Goal: Obtain resource: Obtain resource

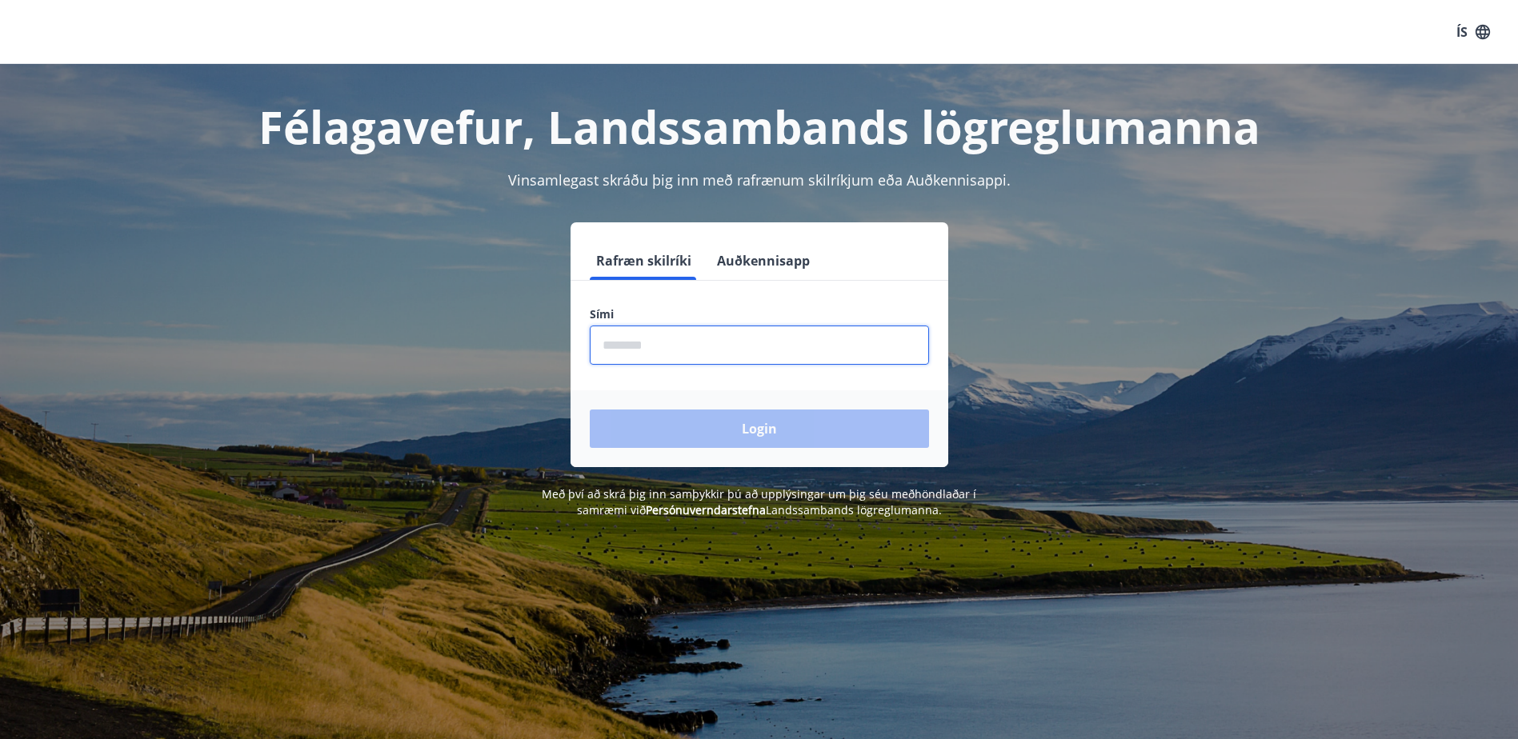
click at [704, 334] on input "phone" at bounding box center [759, 345] width 339 height 39
type input "********"
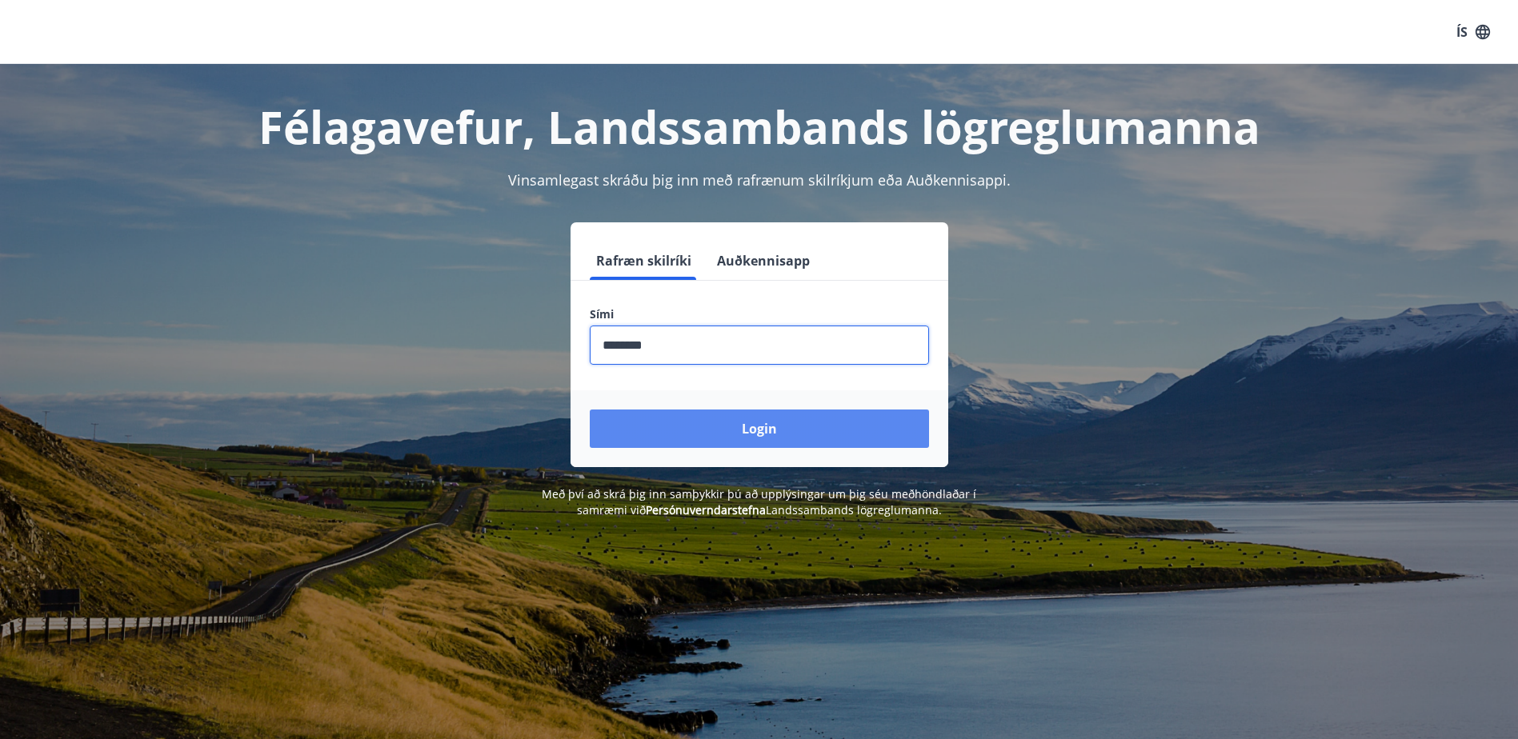
click at [728, 430] on button "Login" at bounding box center [759, 429] width 339 height 38
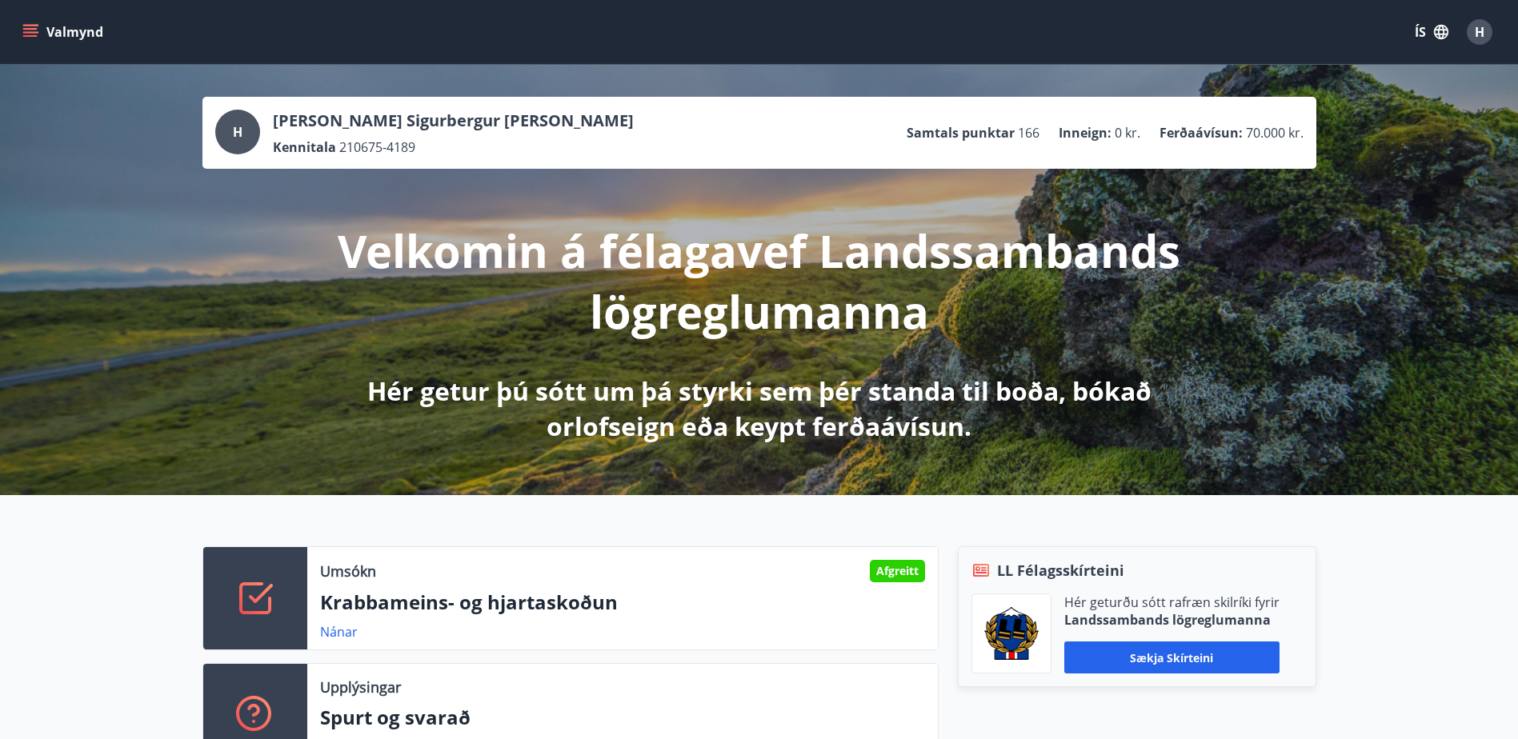
click at [28, 37] on icon "menu" at bounding box center [30, 36] width 14 height 2
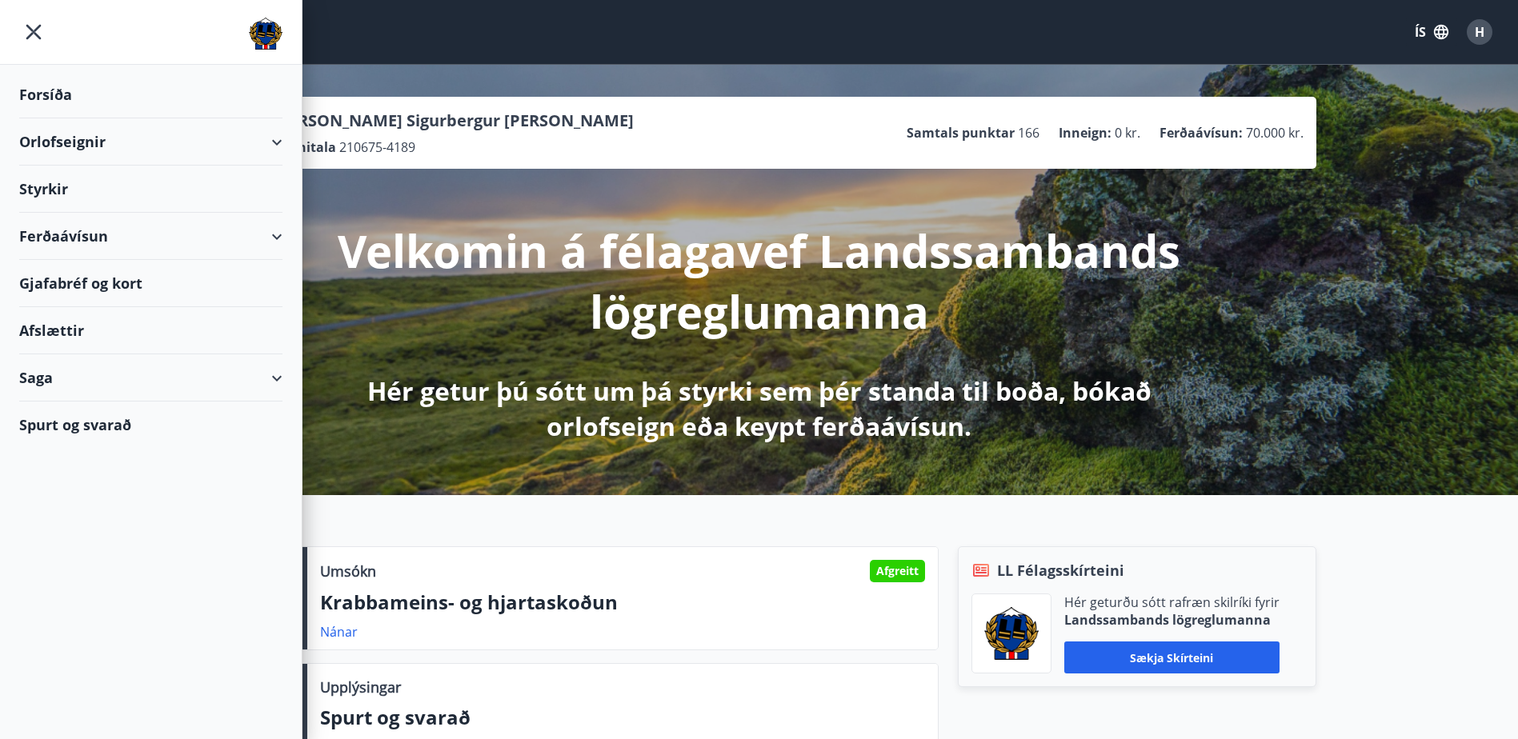
click at [62, 140] on div "Orlofseignir" at bounding box center [150, 141] width 263 height 47
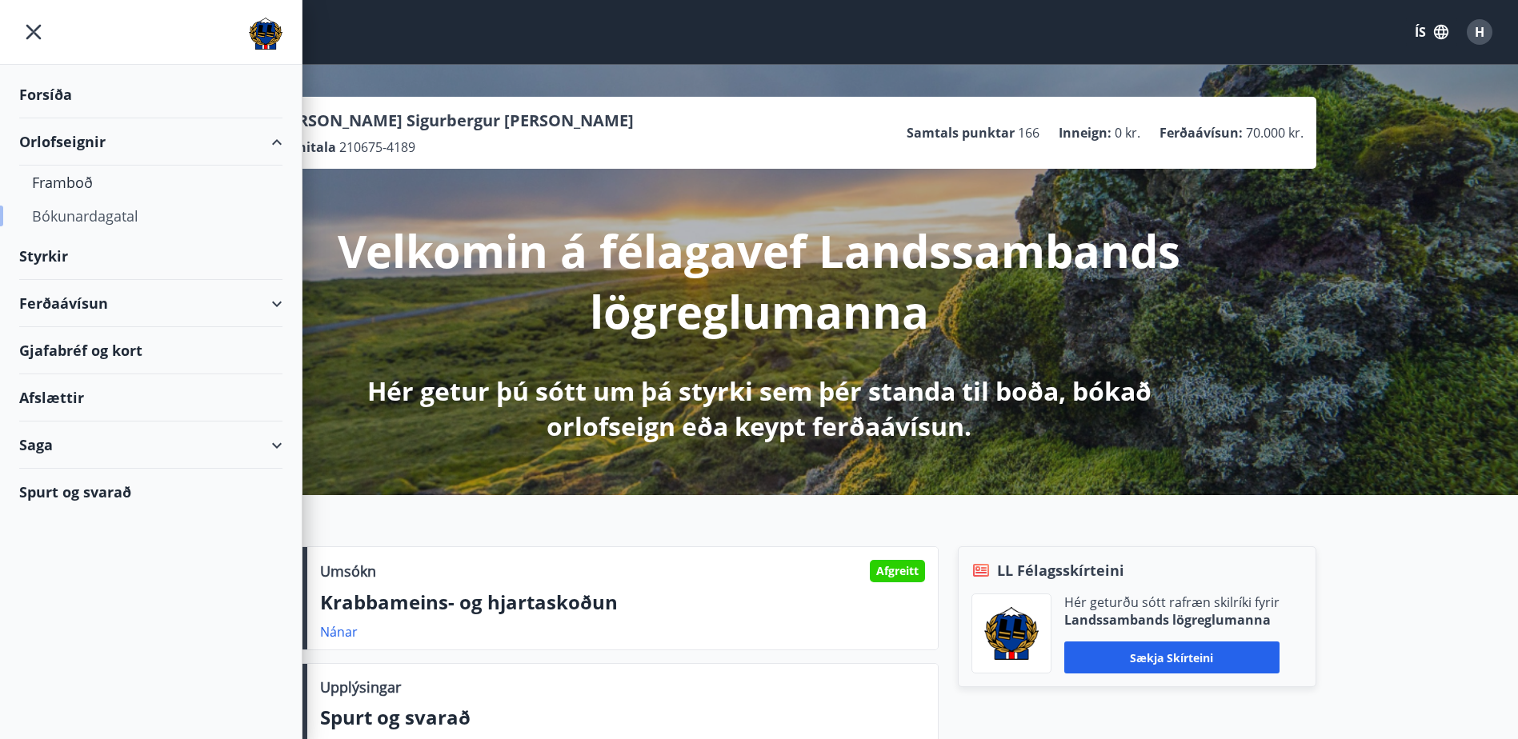
click at [84, 211] on div "Bókunardagatal" at bounding box center [151, 216] width 238 height 34
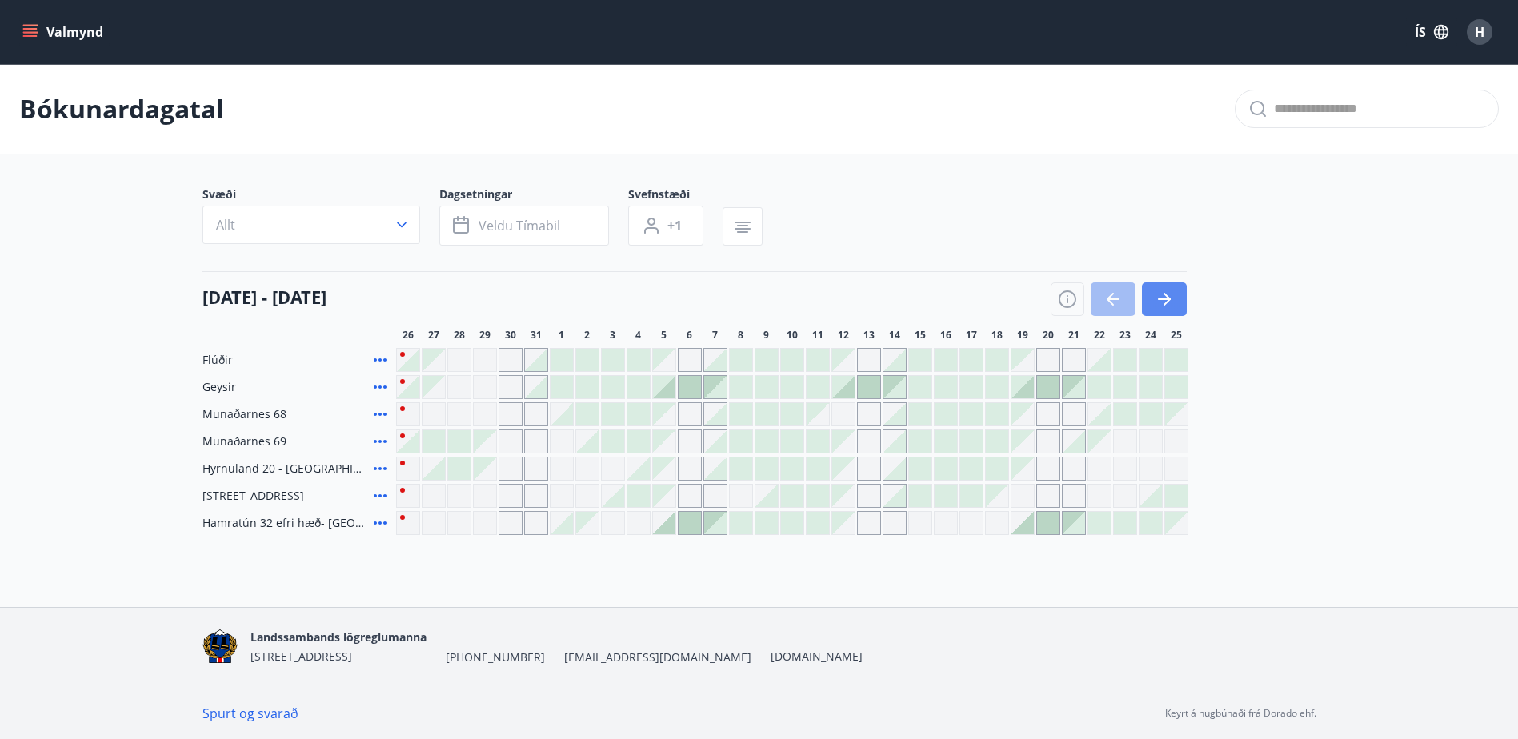
click at [1169, 305] on icon "button" at bounding box center [1164, 299] width 19 height 19
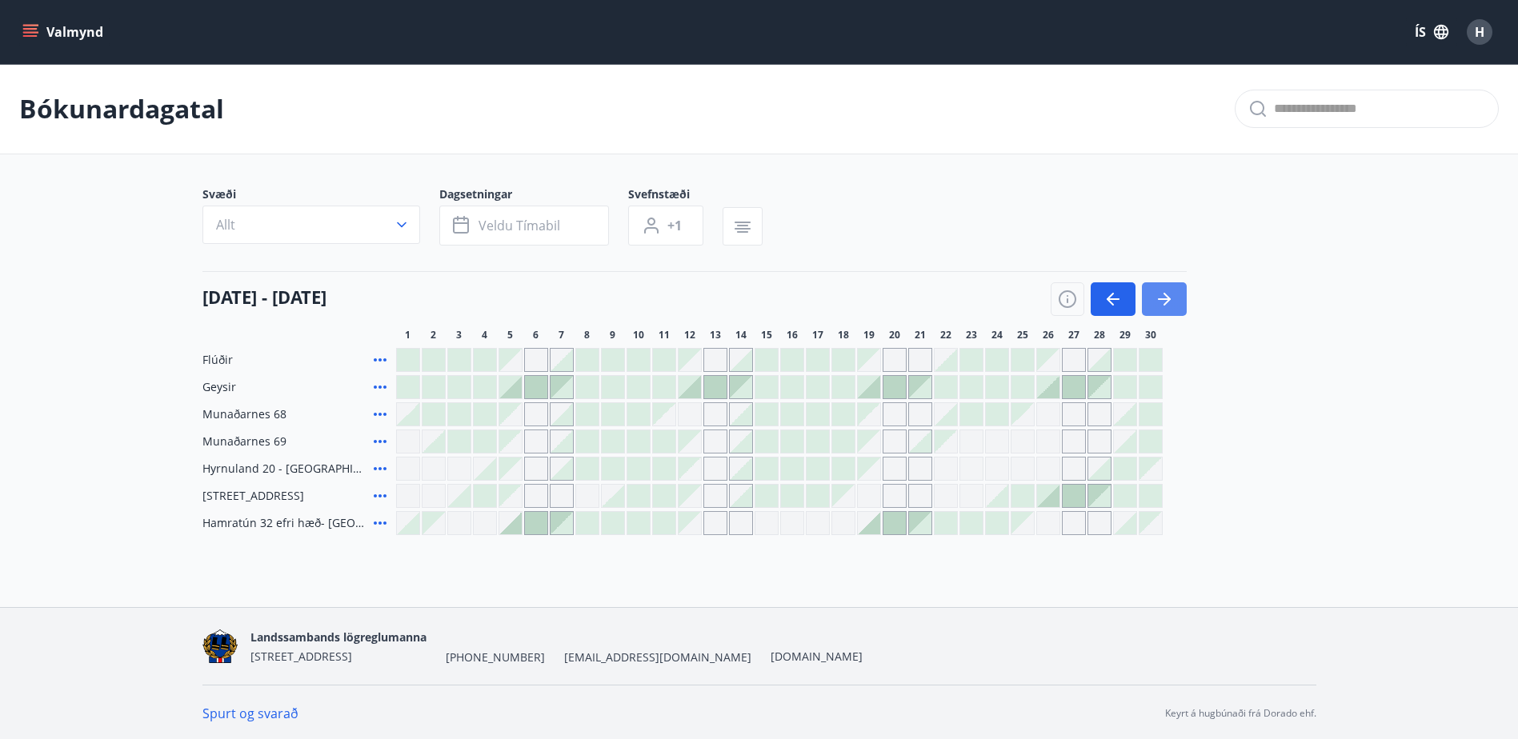
click at [1172, 302] on icon "button" at bounding box center [1164, 299] width 19 height 19
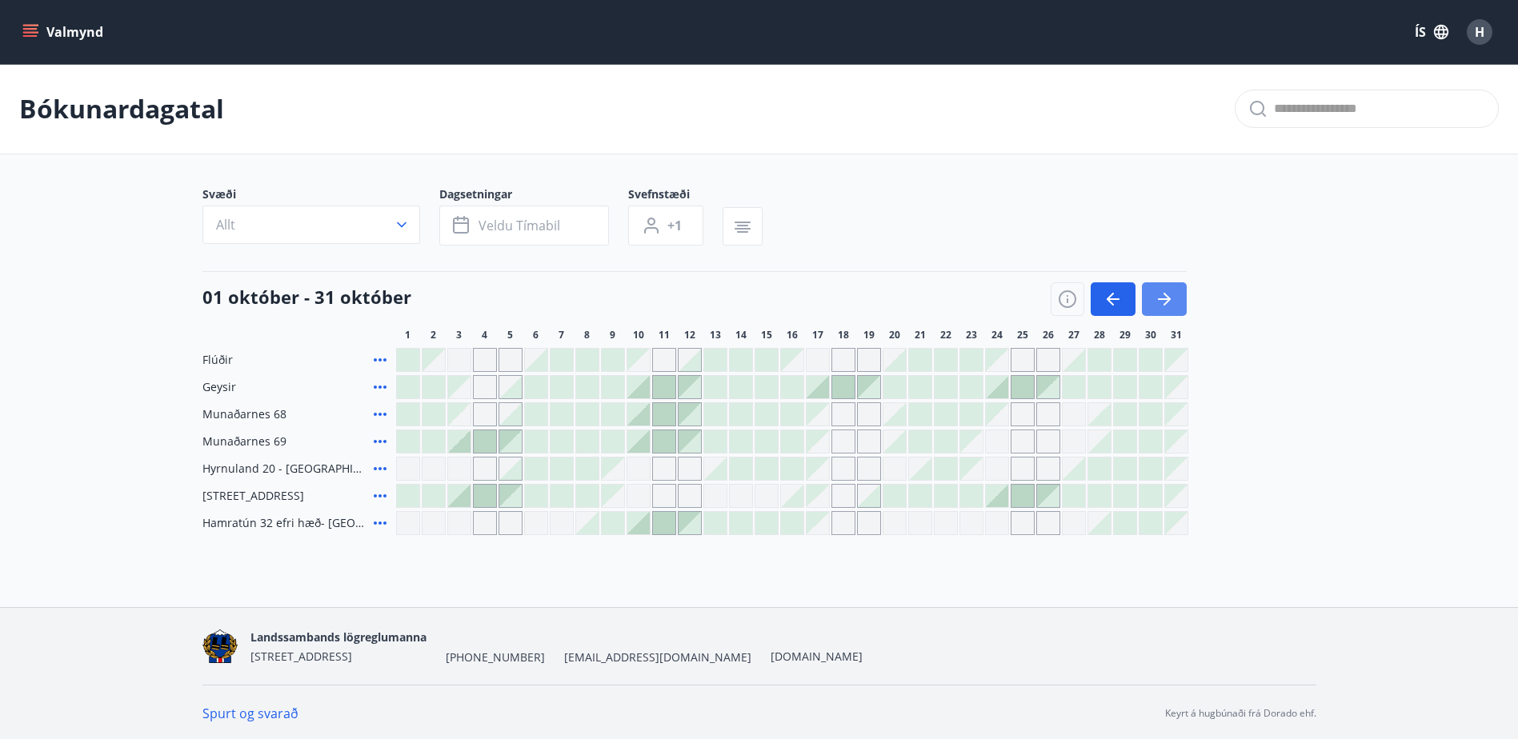
click at [1172, 302] on icon "button" at bounding box center [1164, 299] width 19 height 19
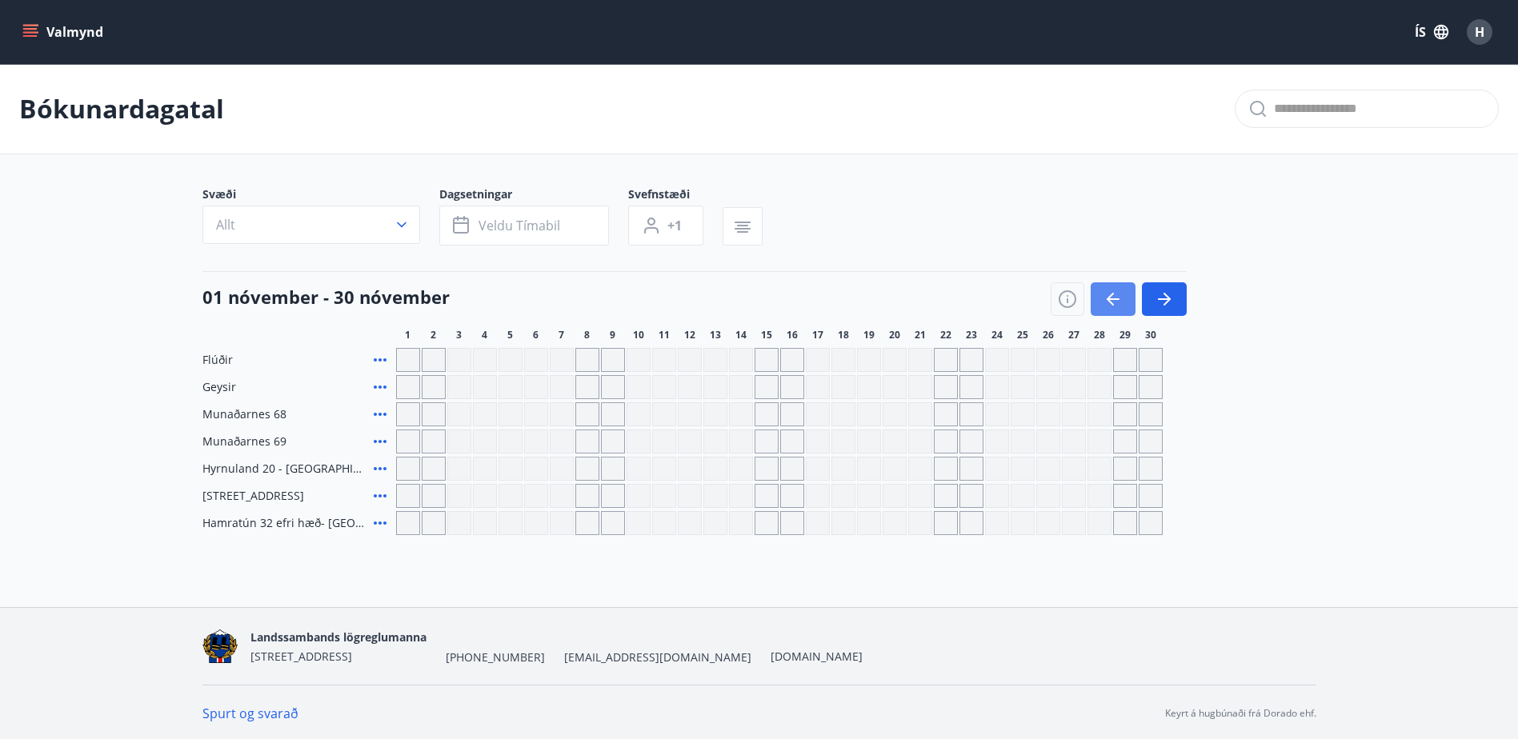
click at [1119, 297] on icon "button" at bounding box center [1113, 299] width 19 height 19
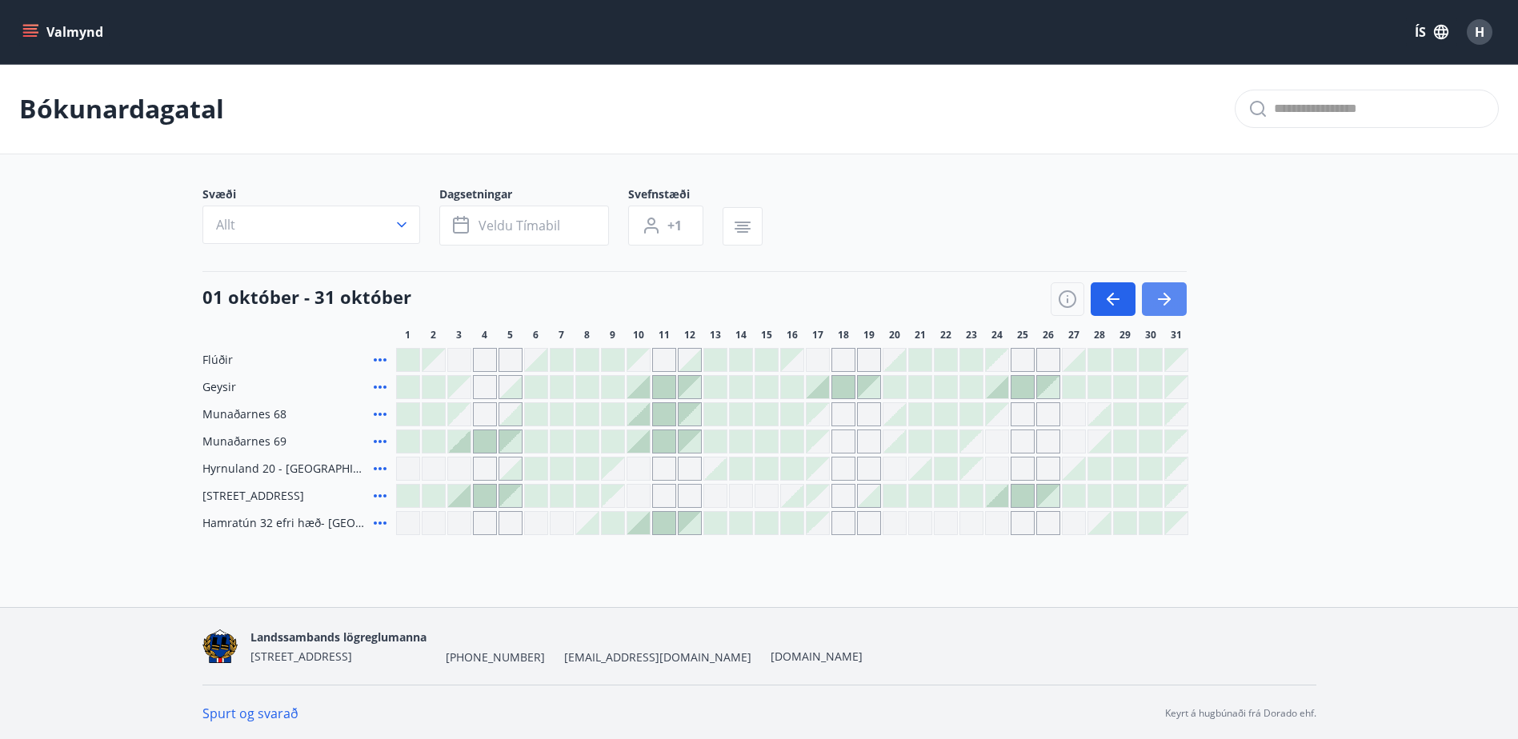
click at [1173, 291] on icon "button" at bounding box center [1164, 299] width 19 height 19
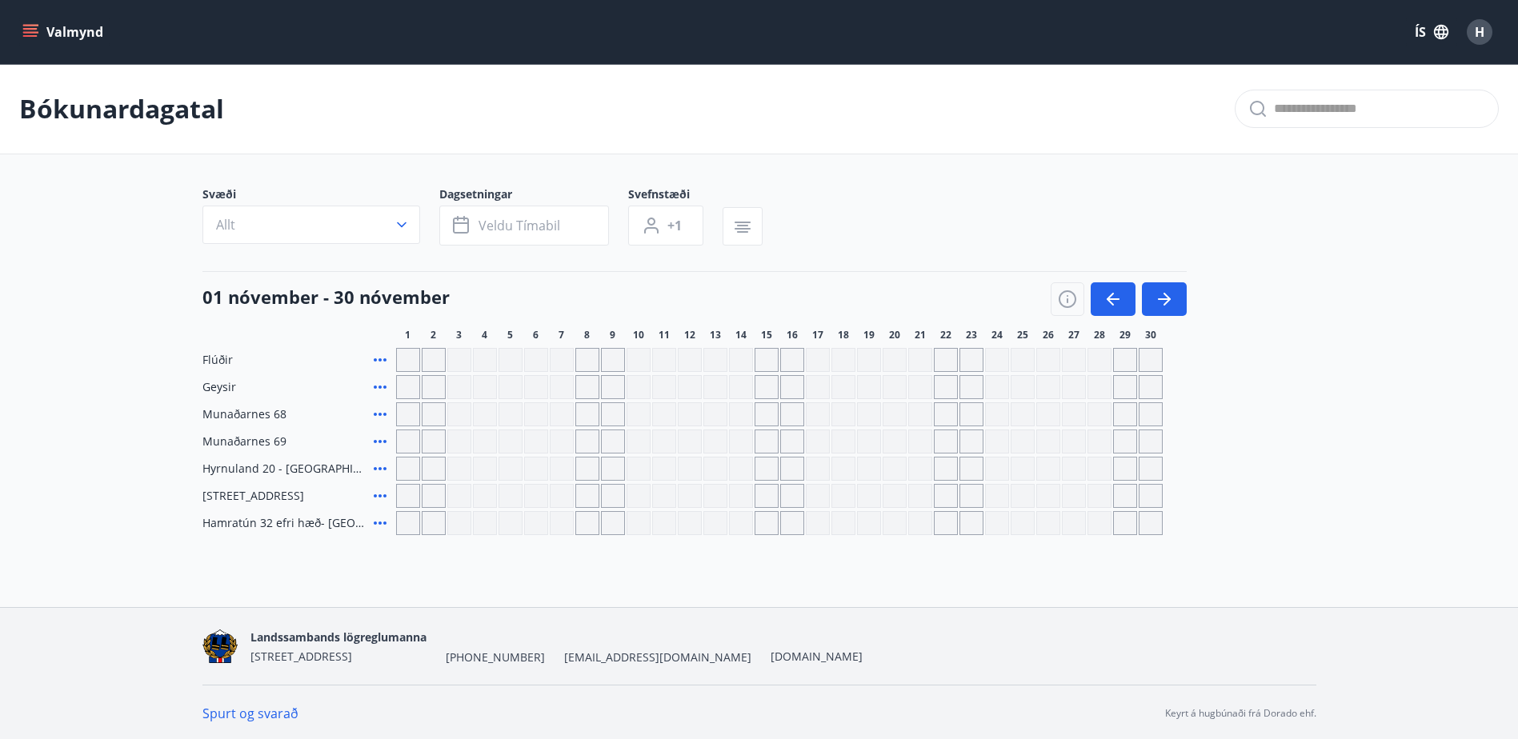
click at [19, 28] on button "Valmynd" at bounding box center [64, 32] width 90 height 29
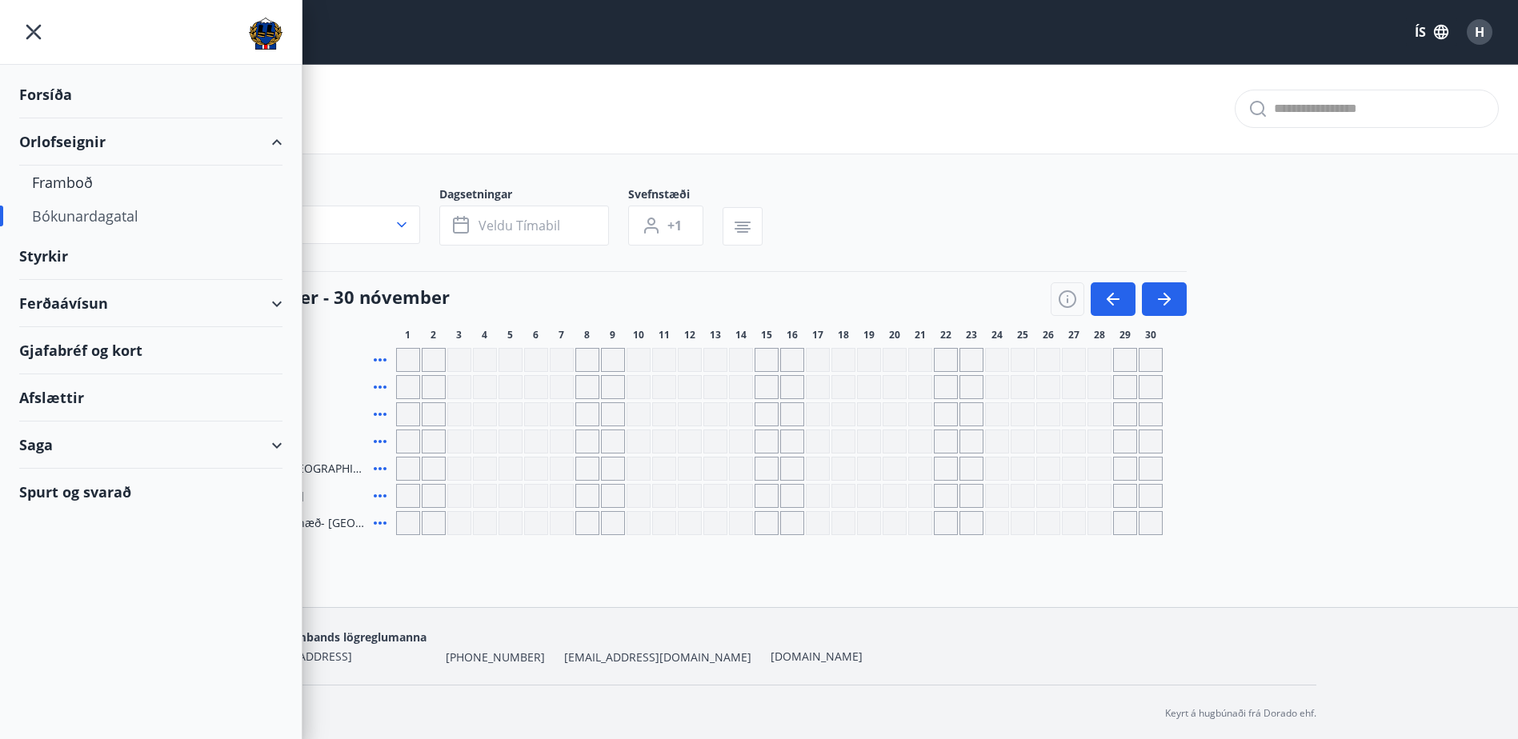
click at [54, 298] on div "Ferðaávísun" at bounding box center [150, 303] width 263 height 47
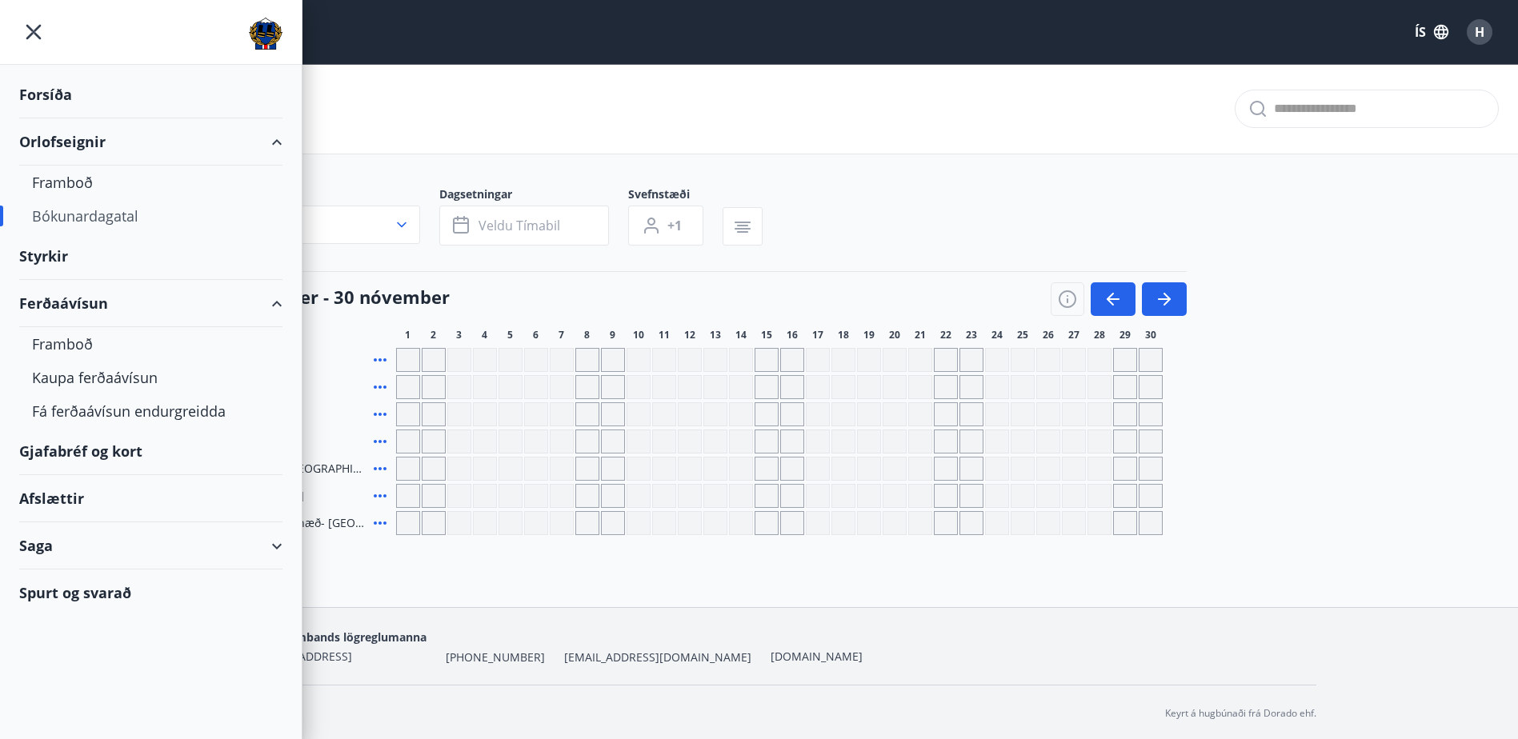
click at [52, 499] on div "Afslættir" at bounding box center [150, 498] width 263 height 47
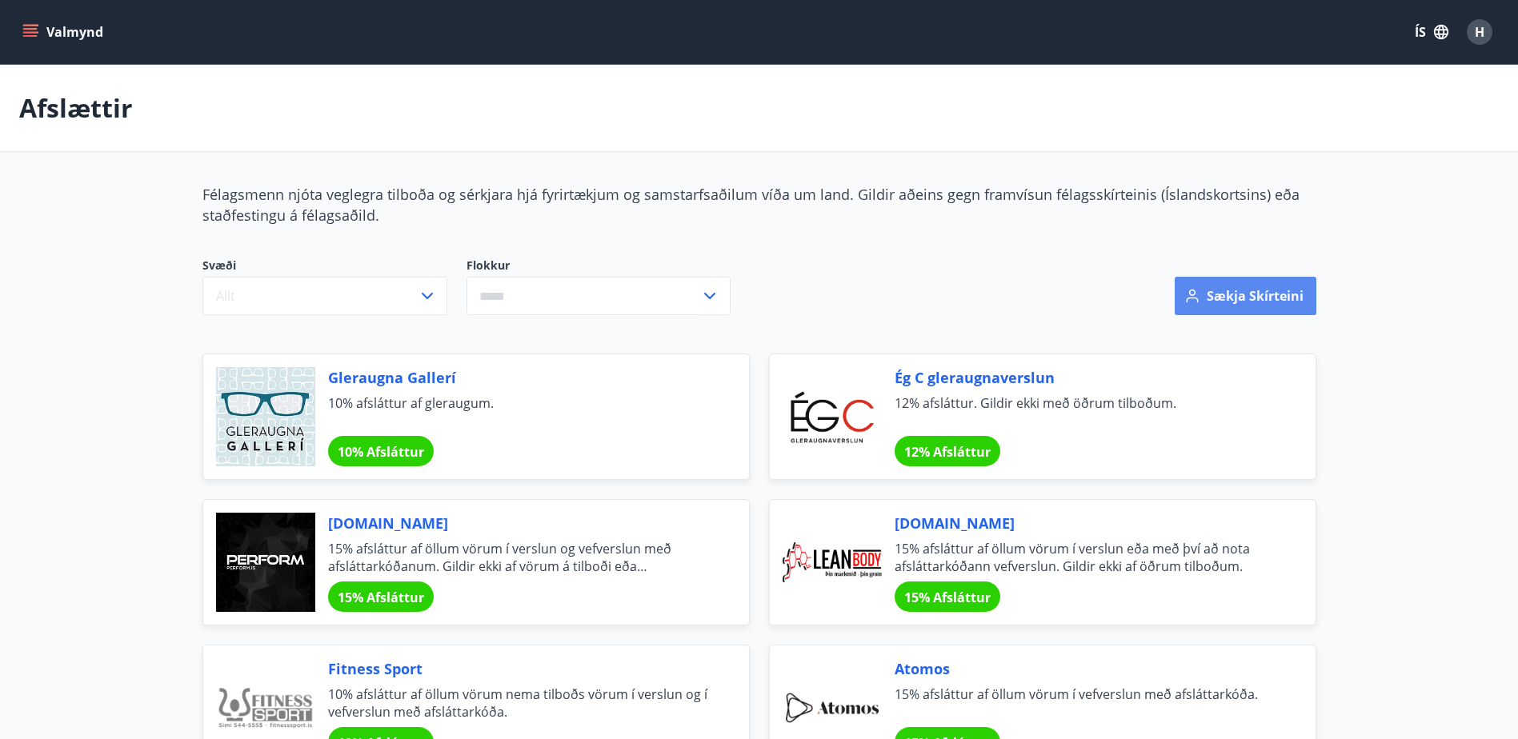
click at [1236, 282] on button "Sækja skírteini" at bounding box center [1246, 296] width 142 height 38
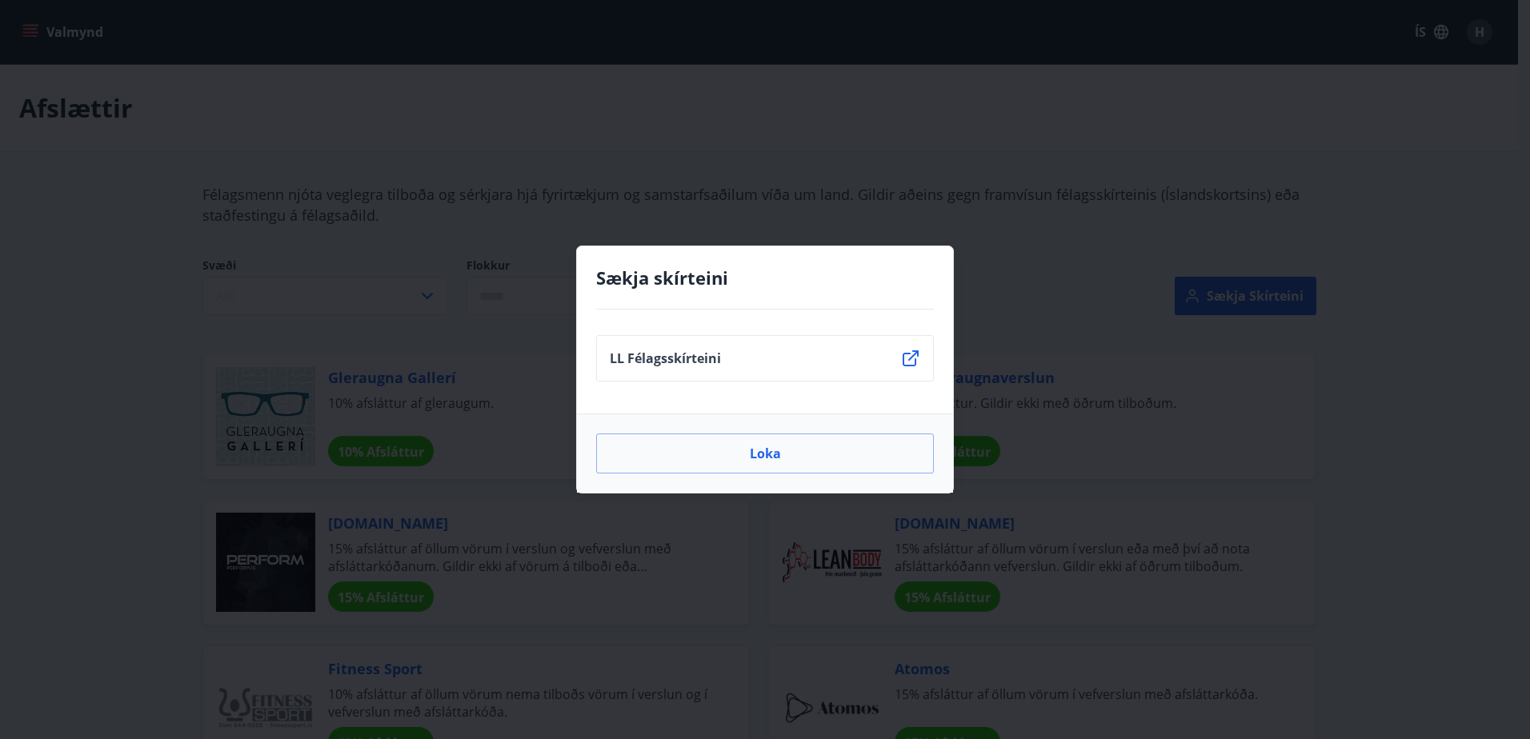
click at [912, 353] on icon at bounding box center [910, 358] width 19 height 19
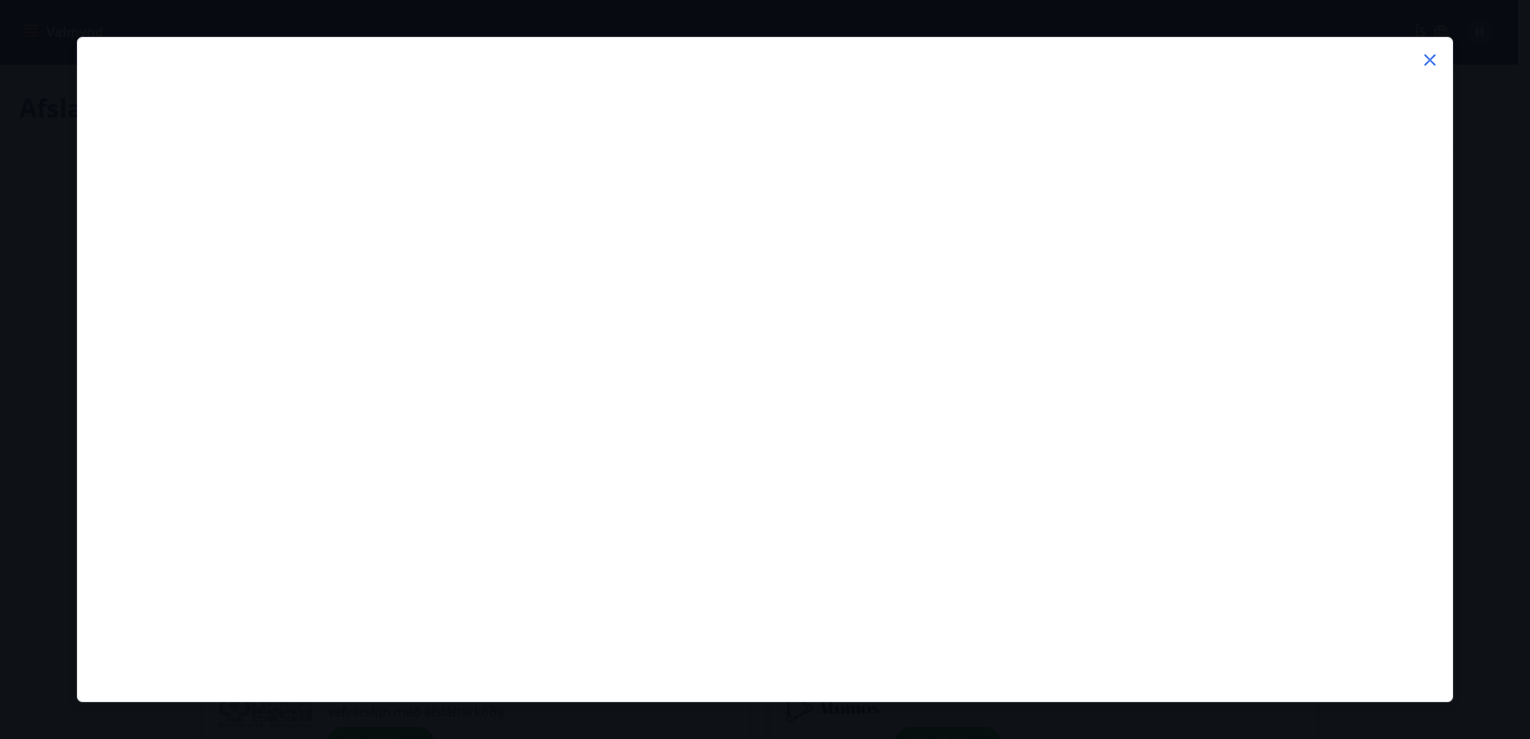
drag, startPoint x: 1433, startPoint y: 61, endPoint x: 1418, endPoint y: 76, distance: 21.5
click at [1433, 60] on icon at bounding box center [1429, 59] width 19 height 19
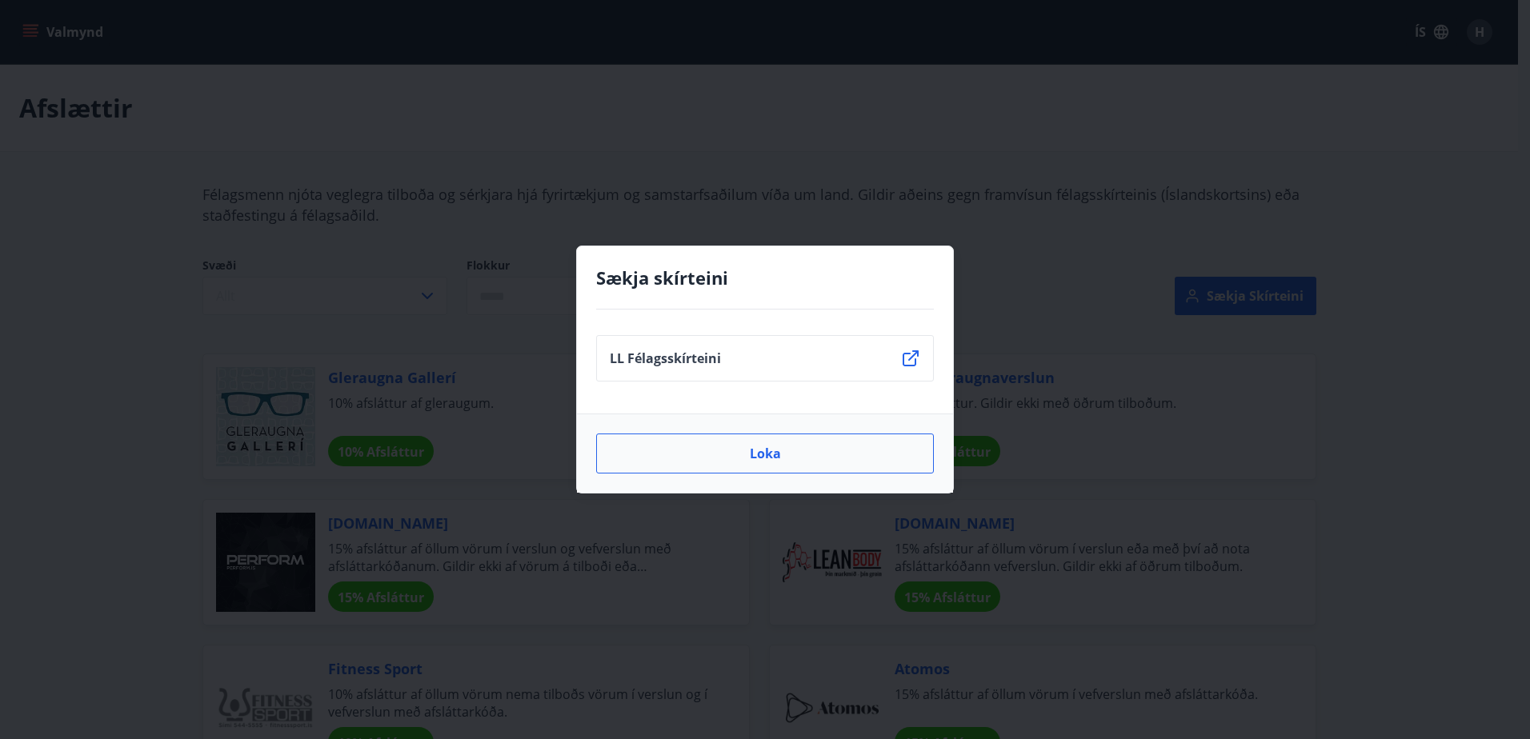
click at [851, 452] on button "Loka" at bounding box center [765, 454] width 338 height 40
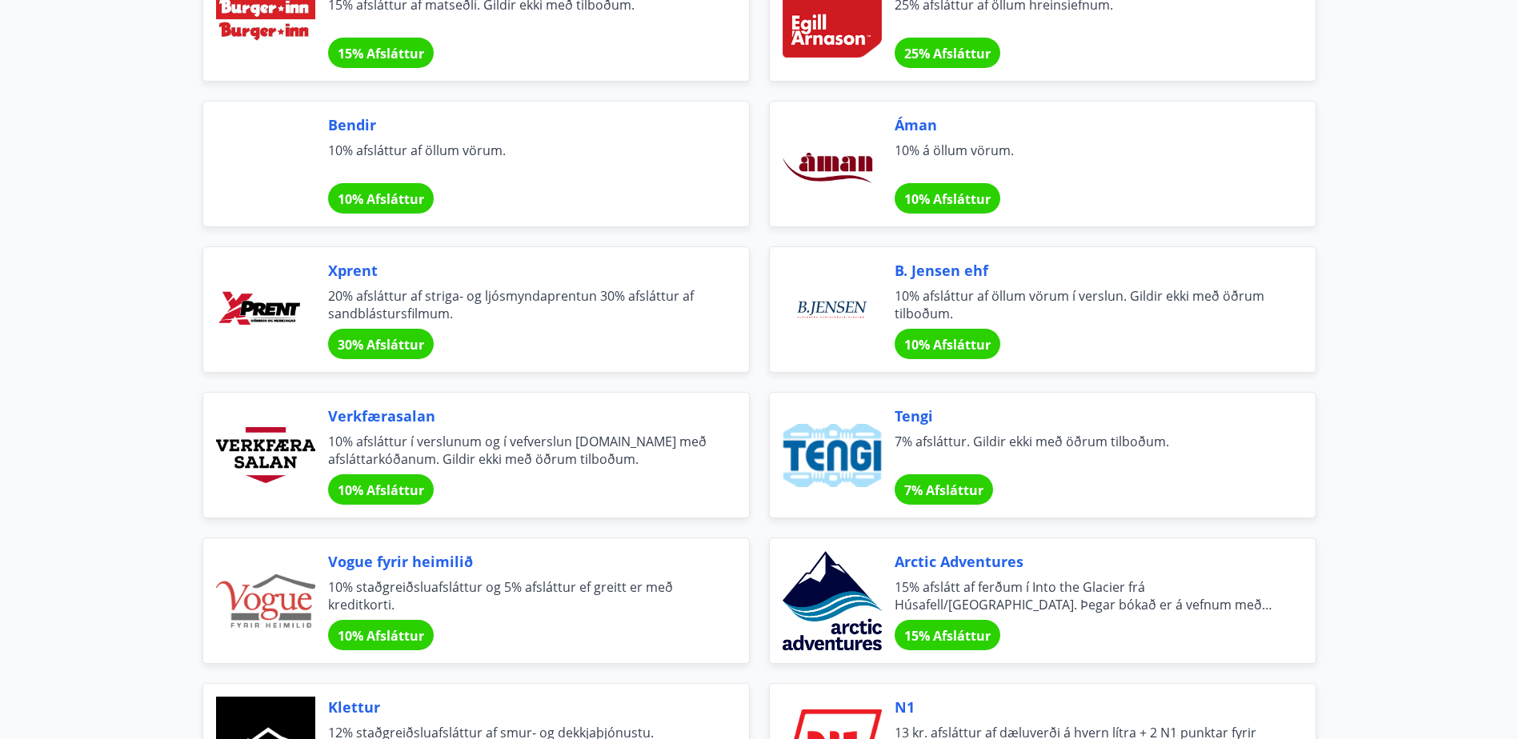
scroll to position [2481, 0]
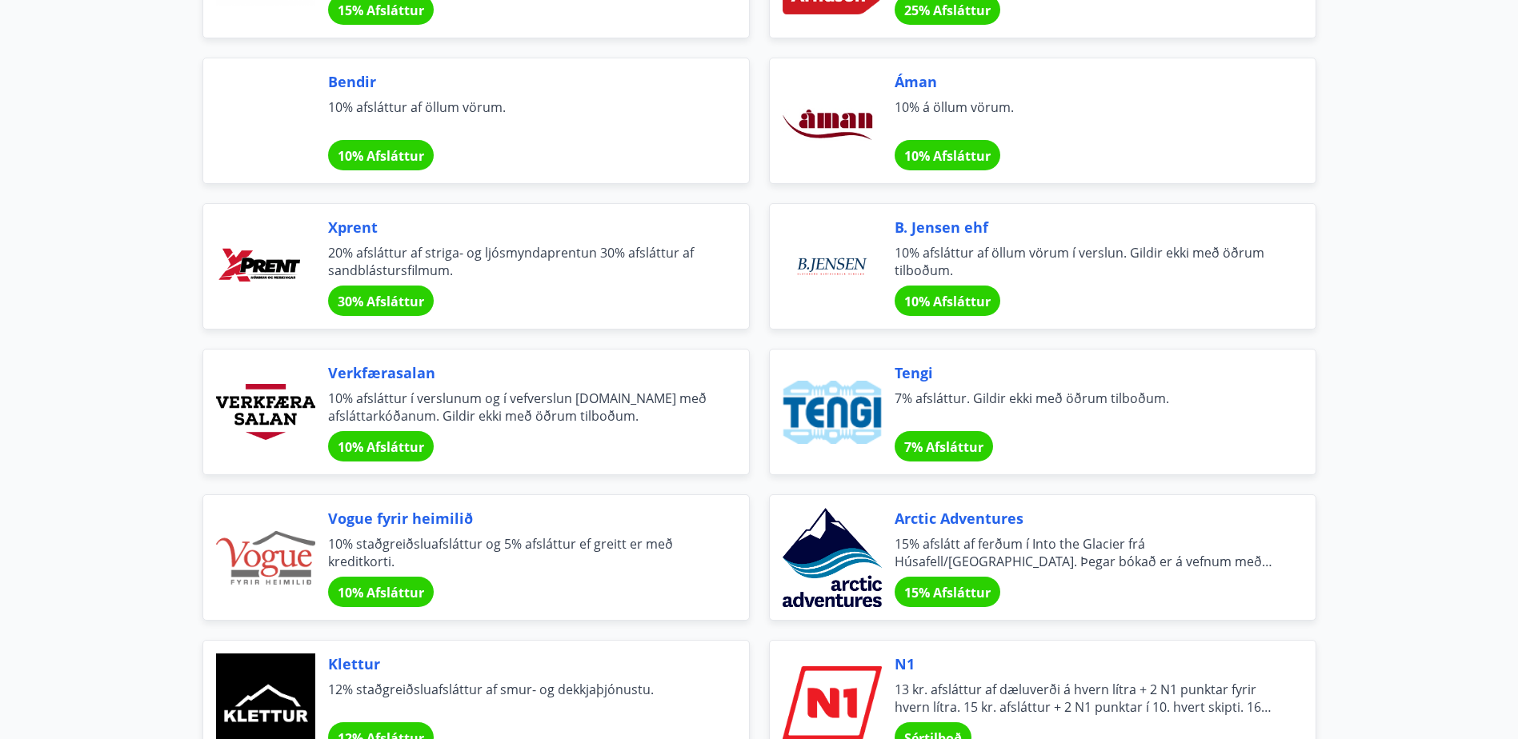
click at [915, 82] on span "Áman" at bounding box center [1086, 81] width 383 height 21
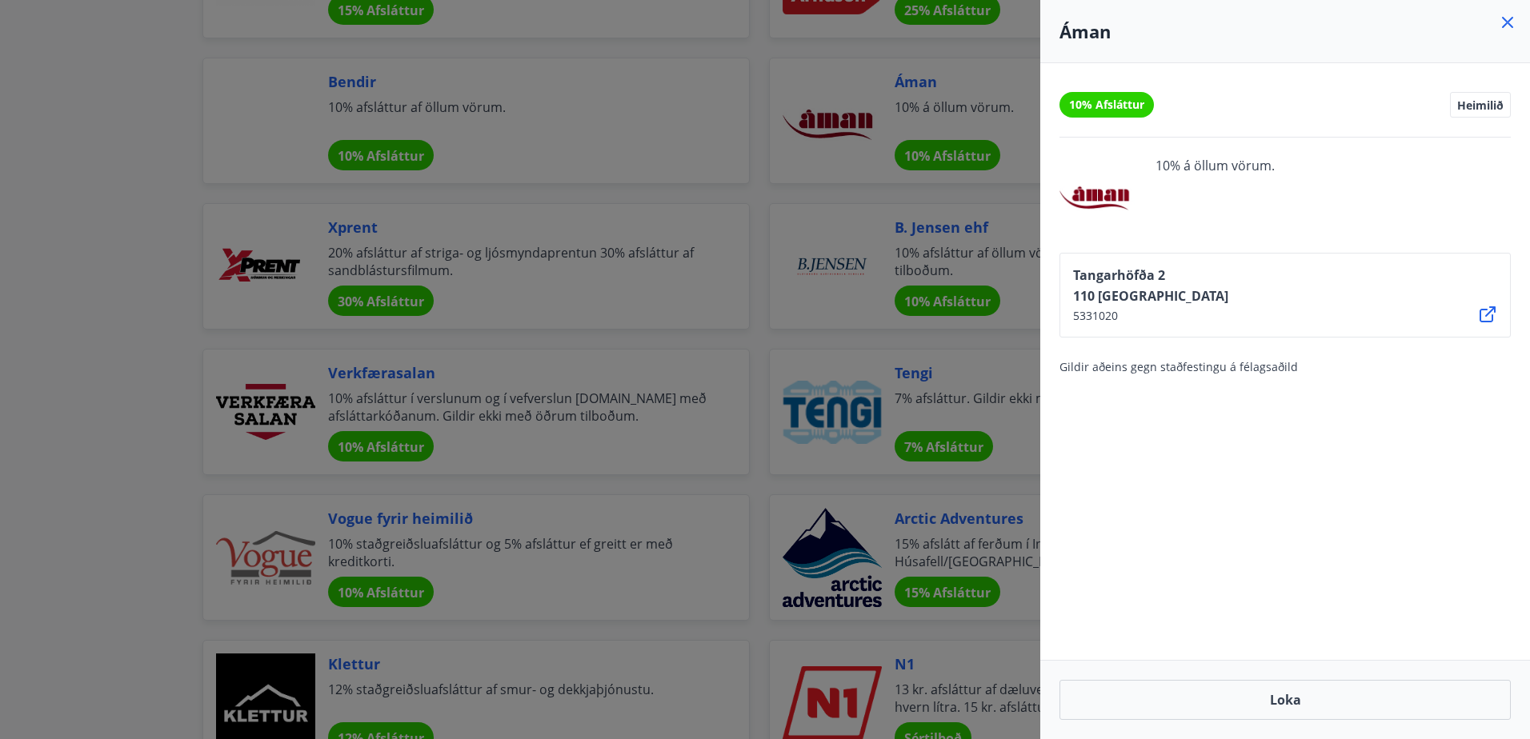
click at [1490, 315] on icon at bounding box center [1487, 314] width 19 height 19
click at [1506, 24] on icon at bounding box center [1507, 22] width 11 height 11
